Goal: Complete application form: Complete application form

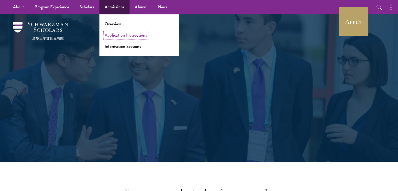
click at [120, 34] on link "Application Instructions" at bounding box center [126, 35] width 42 height 6
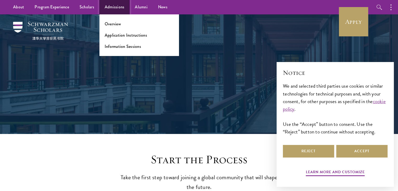
click at [109, 6] on link "Admissions" at bounding box center [114, 7] width 30 height 14
click at [115, 37] on link "Application Instructions" at bounding box center [126, 35] width 42 height 6
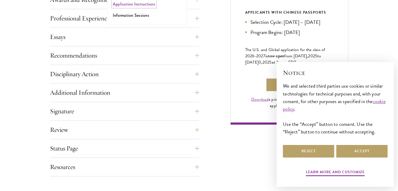
scroll to position [356, 0]
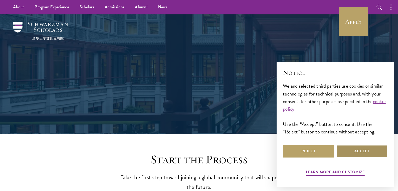
click at [351, 152] on button "Accept" at bounding box center [361, 151] width 51 height 13
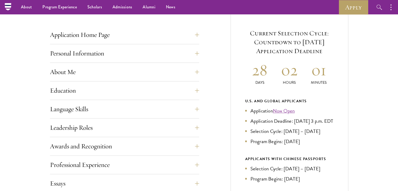
scroll to position [188, 0]
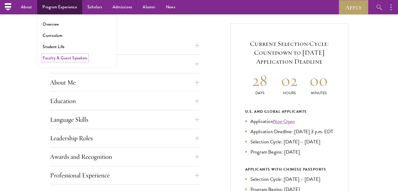
click at [59, 58] on link "Faculty & Guest Speakers" at bounding box center [65, 58] width 45 height 6
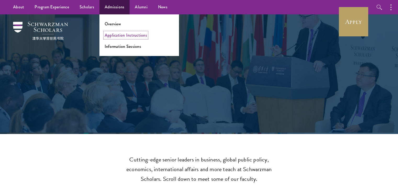
click at [119, 37] on link "Application Instructions" at bounding box center [126, 35] width 42 height 6
click at [129, 36] on link "Application Instructions" at bounding box center [126, 35] width 42 height 6
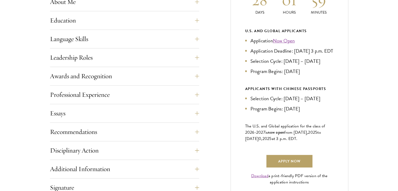
scroll to position [272, 0]
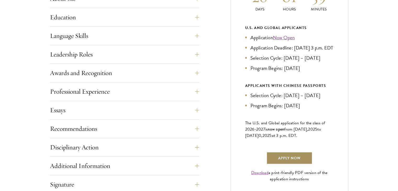
click at [290, 164] on link "Apply Now" at bounding box center [289, 158] width 46 height 13
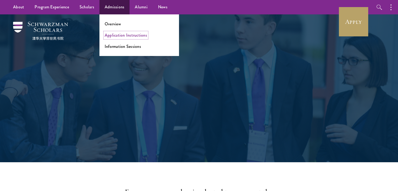
click at [112, 35] on link "Application Instructions" at bounding box center [126, 35] width 42 height 6
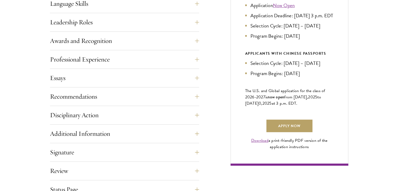
scroll to position [315, 0]
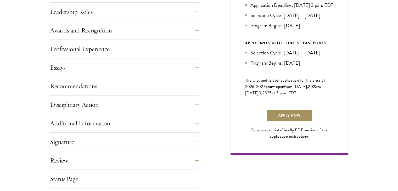
click at [298, 122] on link "Apply Now" at bounding box center [289, 115] width 46 height 13
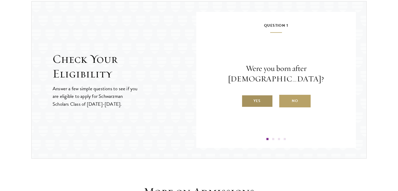
click at [265, 96] on label "Yes" at bounding box center [257, 101] width 31 height 13
click at [246, 96] on input "Yes" at bounding box center [244, 97] width 5 height 5
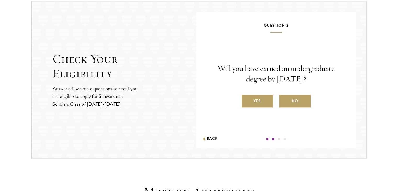
click at [265, 96] on label "Yes" at bounding box center [257, 101] width 31 height 13
click at [246, 96] on input "Yes" at bounding box center [244, 97] width 5 height 5
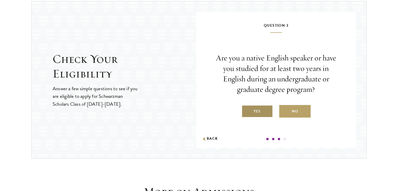
click at [256, 107] on label "Yes" at bounding box center [257, 111] width 31 height 13
click at [246, 107] on input "Yes" at bounding box center [244, 108] width 5 height 5
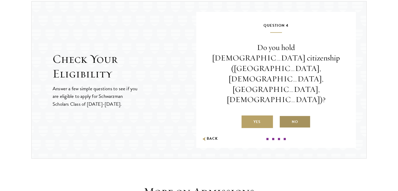
click at [306, 115] on label "No" at bounding box center [294, 121] width 31 height 13
click at [284, 116] on input "No" at bounding box center [281, 118] width 5 height 5
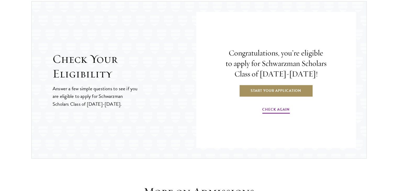
click at [283, 91] on link "Start Your Application" at bounding box center [276, 90] width 74 height 13
